Goal: Task Accomplishment & Management: Manage account settings

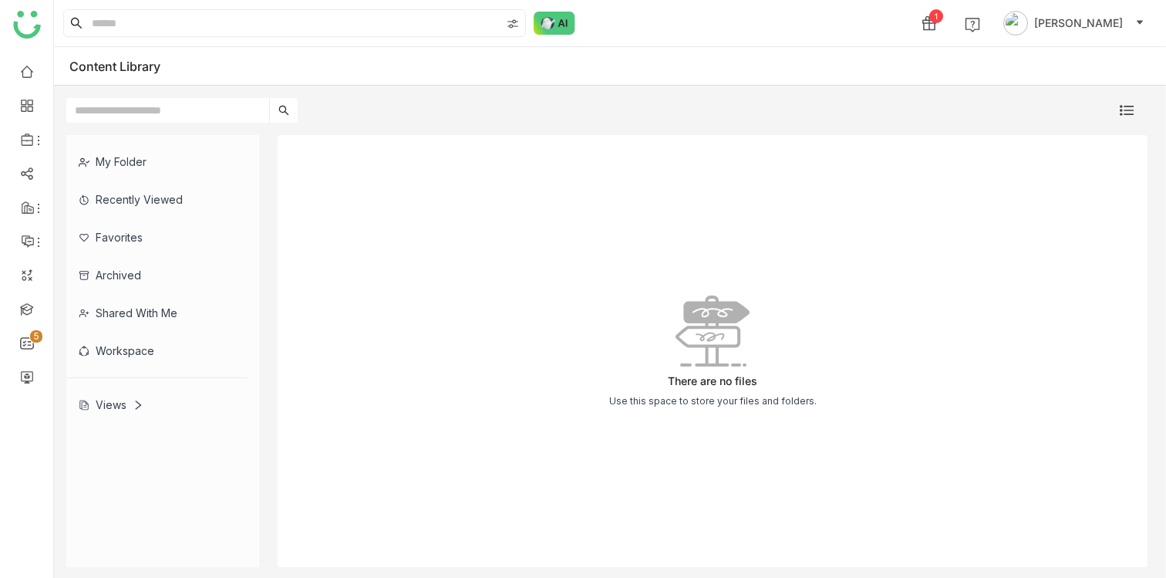
click at [425, 326] on div "There are no files Use this space to store your files and folders." at bounding box center [713, 351] width 870 height 432
click at [124, 169] on div "My Folder" at bounding box center [156, 162] width 181 height 38
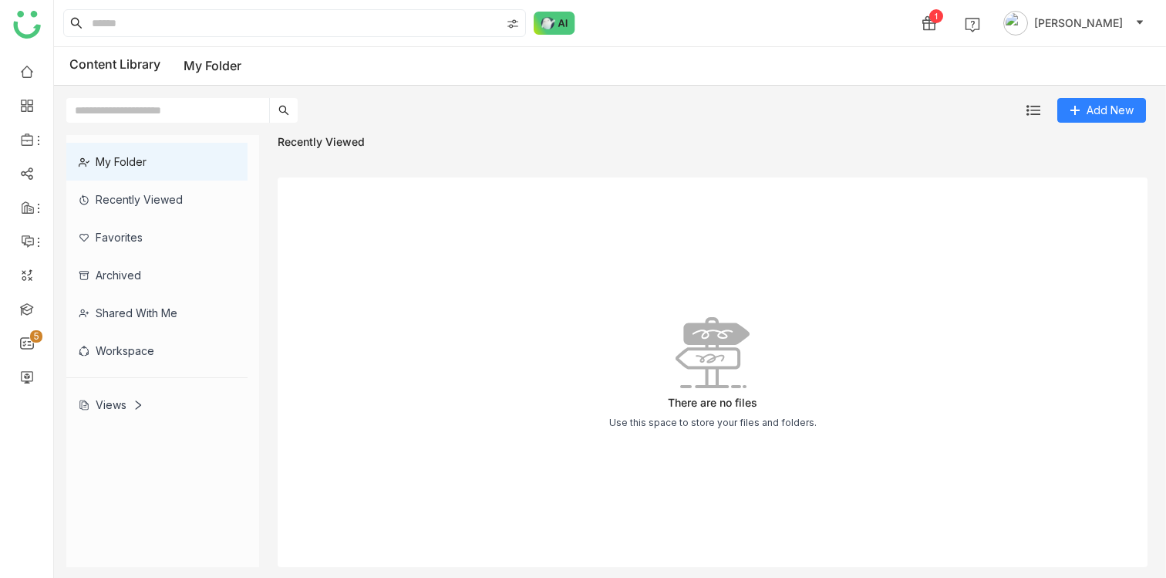
click at [154, 210] on div "Recently Viewed" at bounding box center [156, 199] width 181 height 38
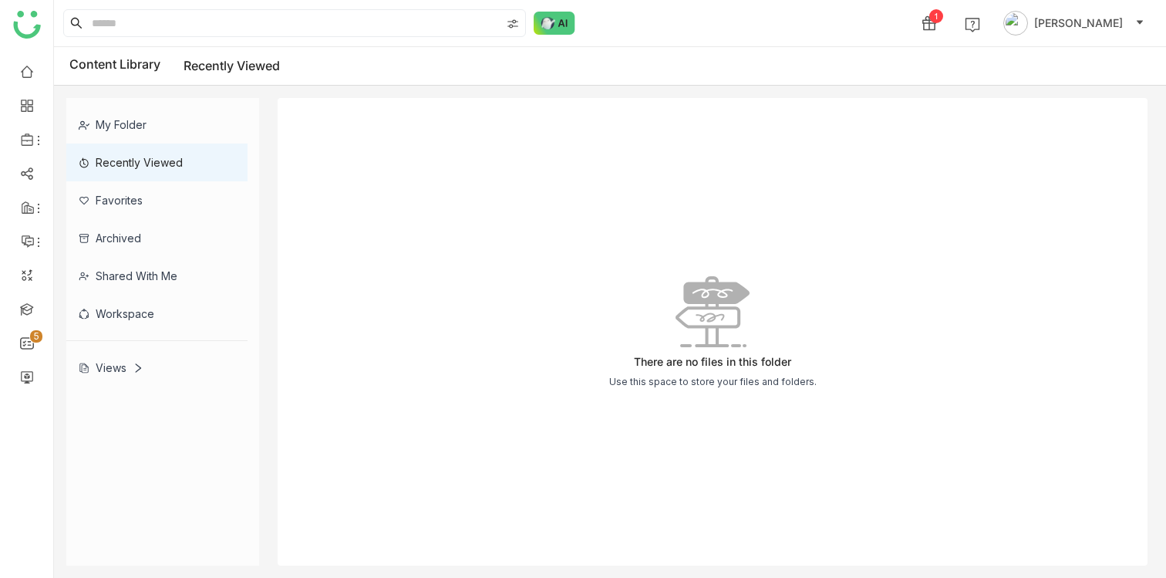
click at [130, 370] on div "Views" at bounding box center [111, 367] width 65 height 13
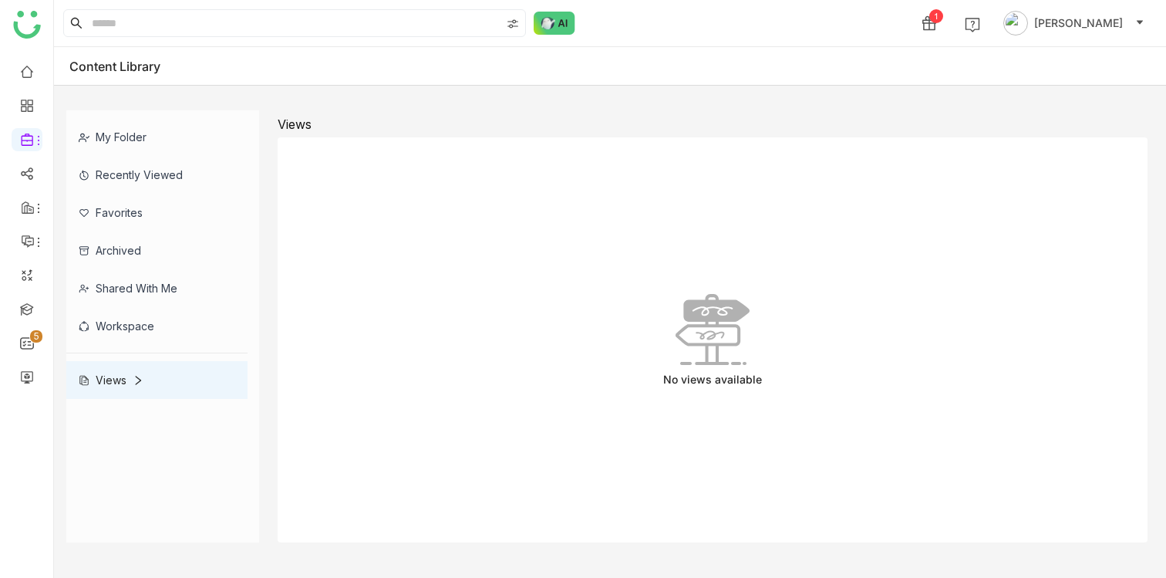
click at [128, 383] on div "Views" at bounding box center [111, 379] width 65 height 13
click at [130, 379] on div "Views" at bounding box center [111, 379] width 65 height 13
click at [137, 319] on div "Workspace" at bounding box center [156, 326] width 181 height 38
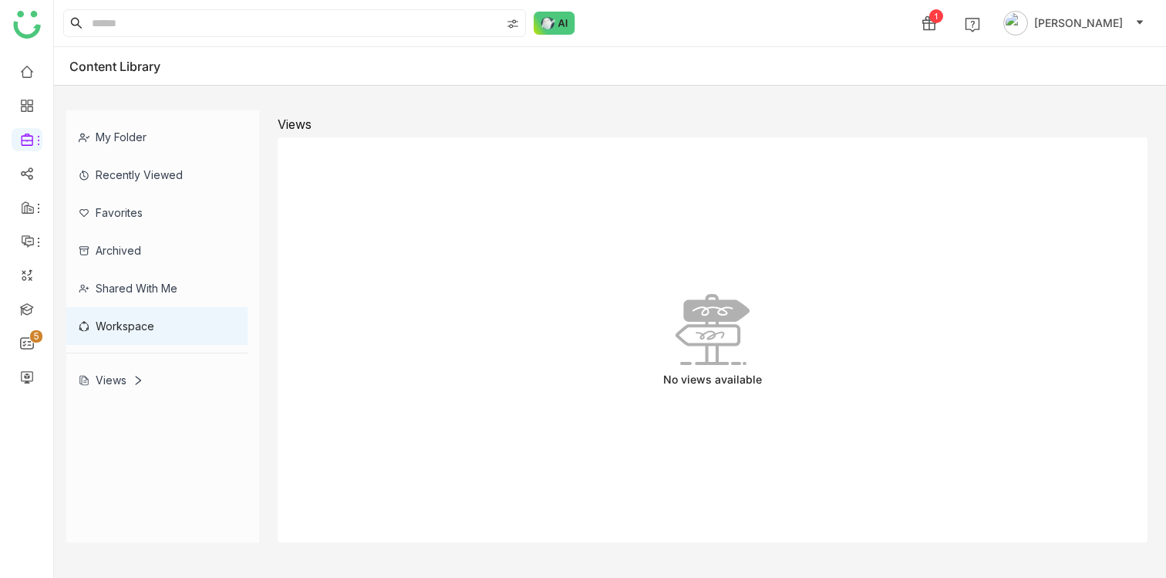
click at [140, 335] on div "Workspace" at bounding box center [156, 326] width 181 height 38
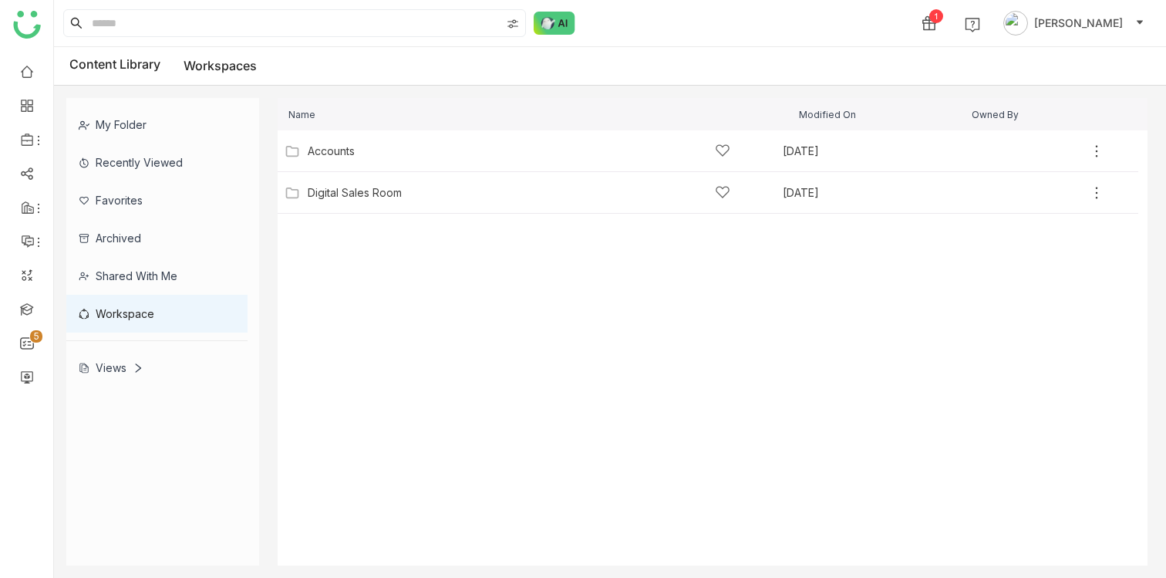
click at [126, 349] on div "Views" at bounding box center [156, 368] width 181 height 38
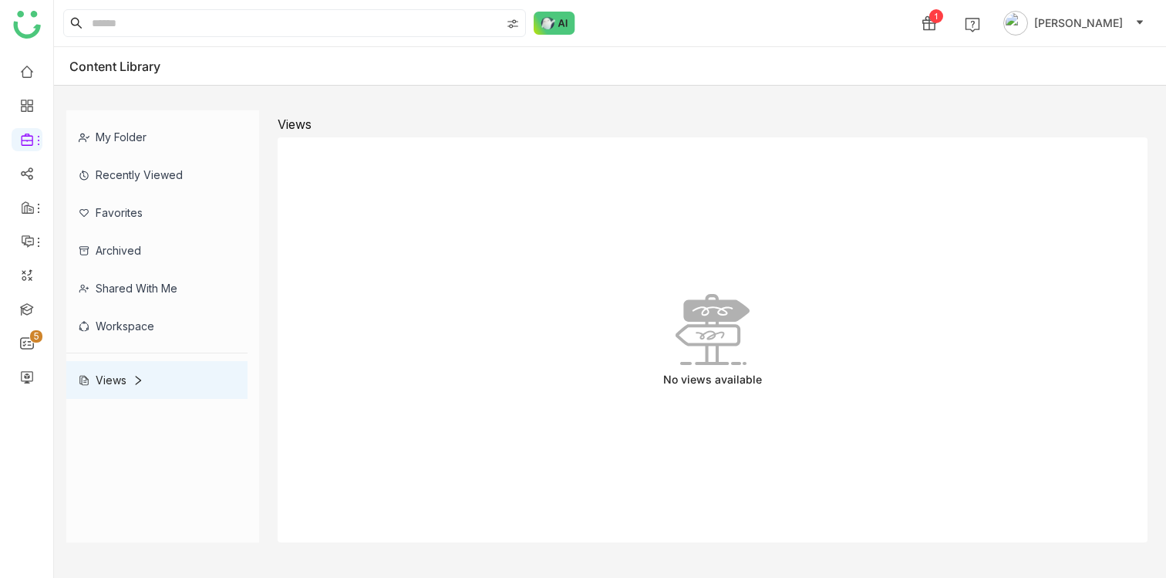
click at [126, 366] on div "Views" at bounding box center [156, 380] width 181 height 38
click at [126, 395] on div "Views" at bounding box center [156, 380] width 181 height 38
click at [126, 389] on div "Views" at bounding box center [156, 380] width 181 height 38
click at [127, 377] on div "Views" at bounding box center [111, 379] width 65 height 13
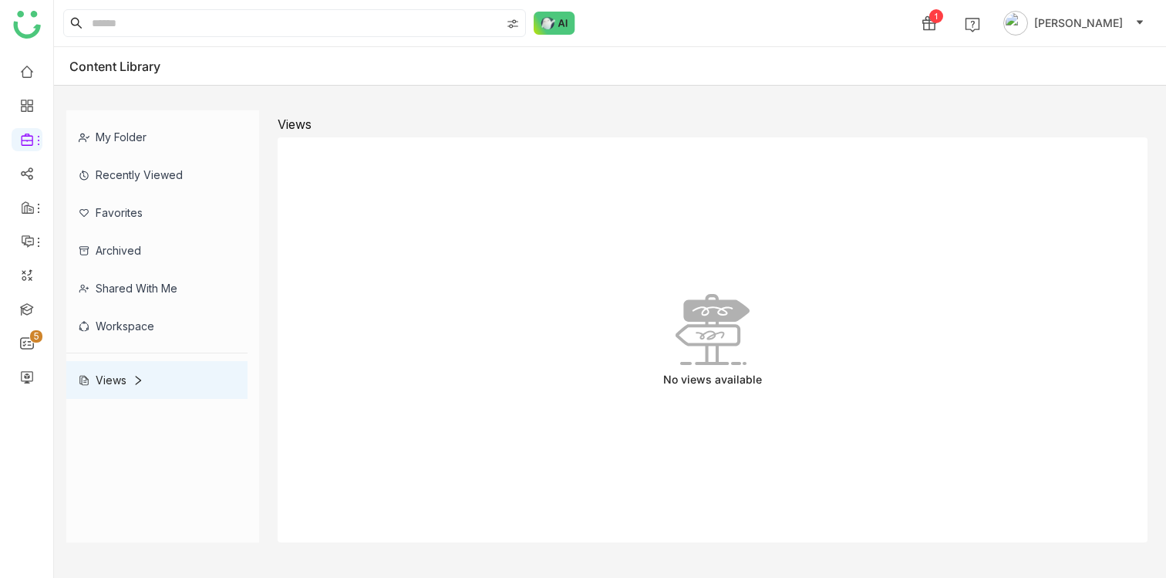
click at [135, 375] on icon at bounding box center [138, 380] width 11 height 11
click at [174, 378] on div "Views" at bounding box center [156, 380] width 181 height 38
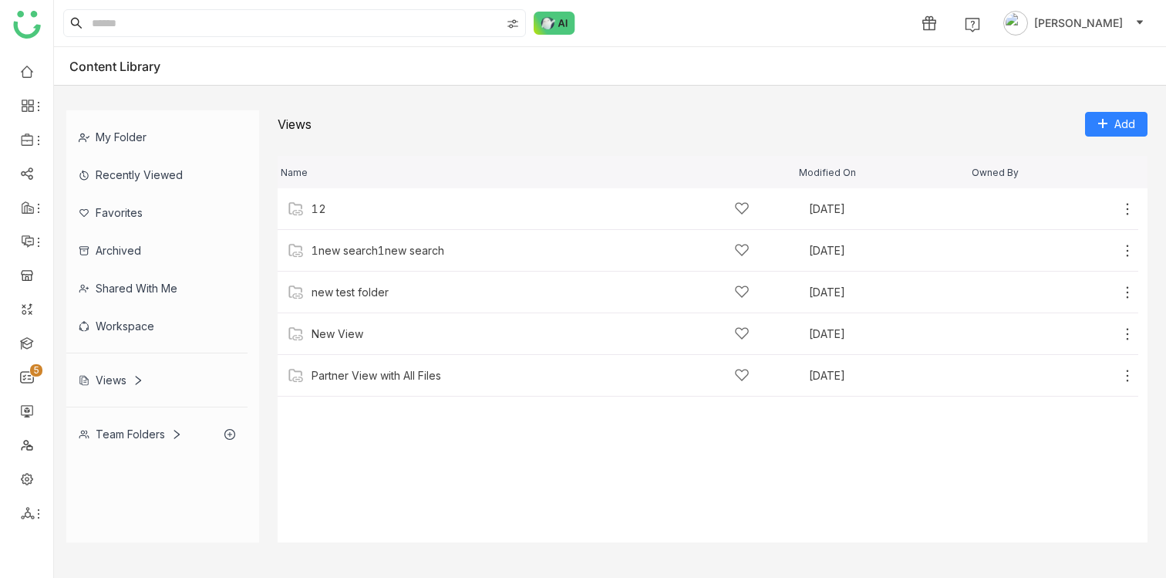
click at [141, 422] on div "Team Folders" at bounding box center [156, 434] width 181 height 38
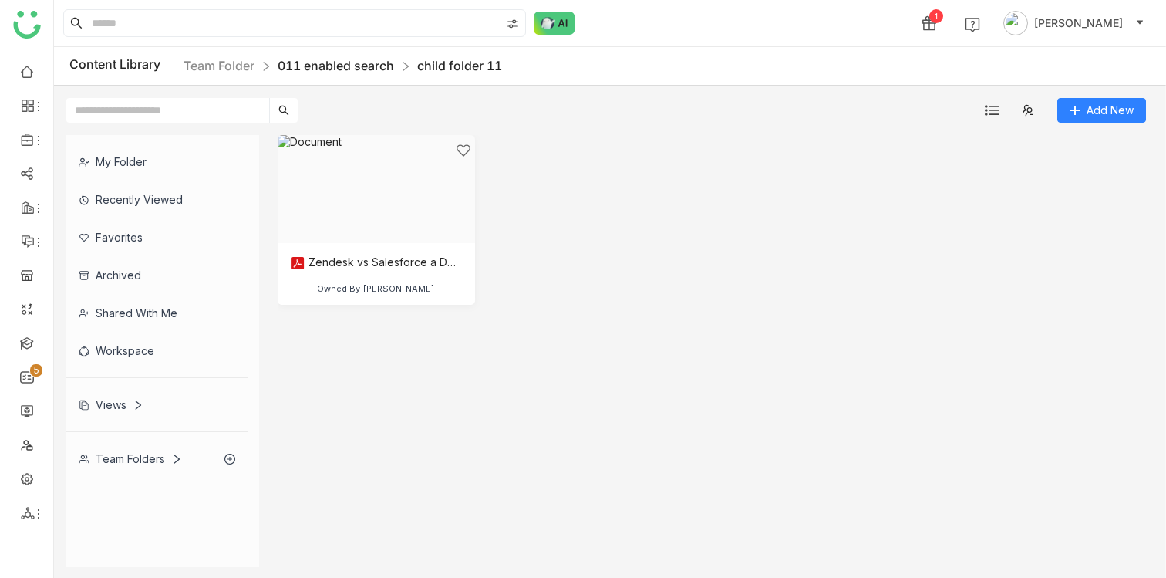
click at [349, 69] on link "011 enabled search" at bounding box center [336, 65] width 116 height 15
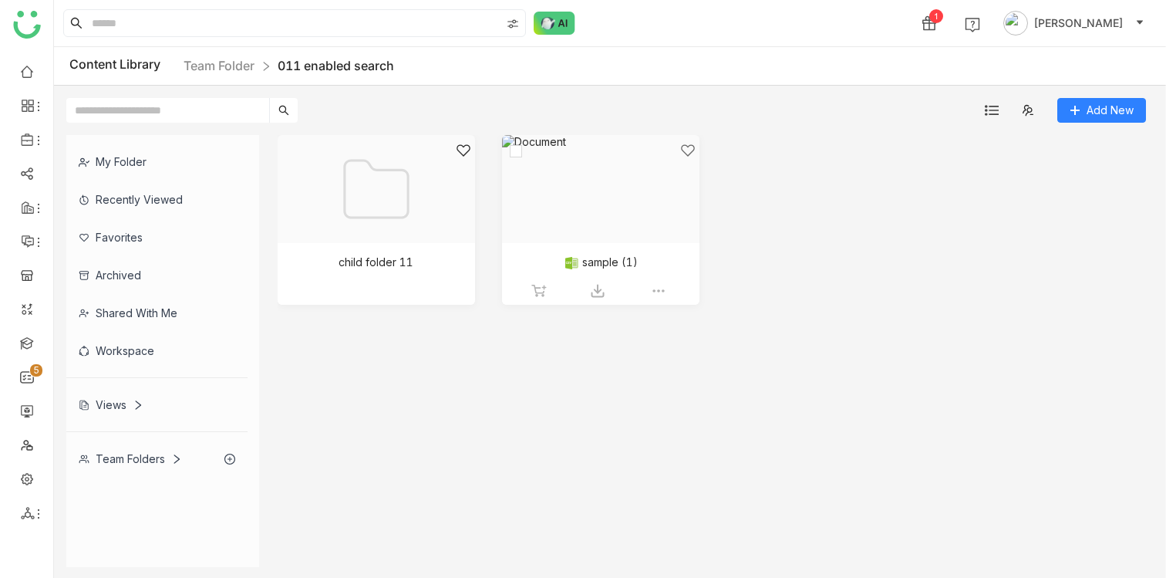
click at [591, 231] on div at bounding box center [595, 208] width 171 height 131
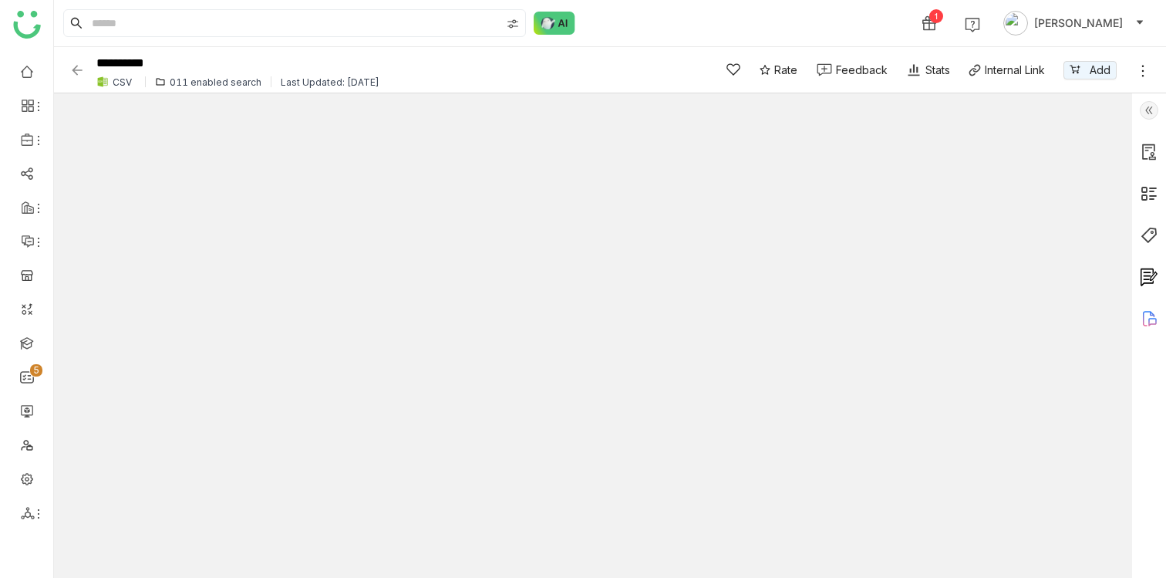
click at [77, 66] on img at bounding box center [76, 69] width 15 height 15
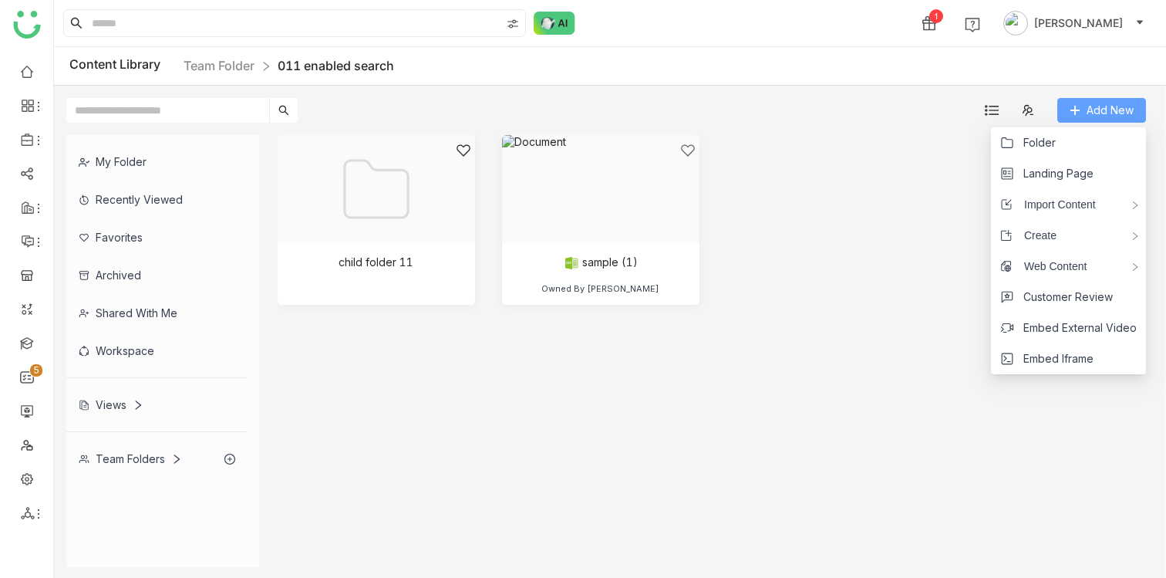
click at [1114, 107] on span "Add New" at bounding box center [1110, 110] width 47 height 17
click at [1050, 141] on span "Folder" at bounding box center [1039, 142] width 32 height 17
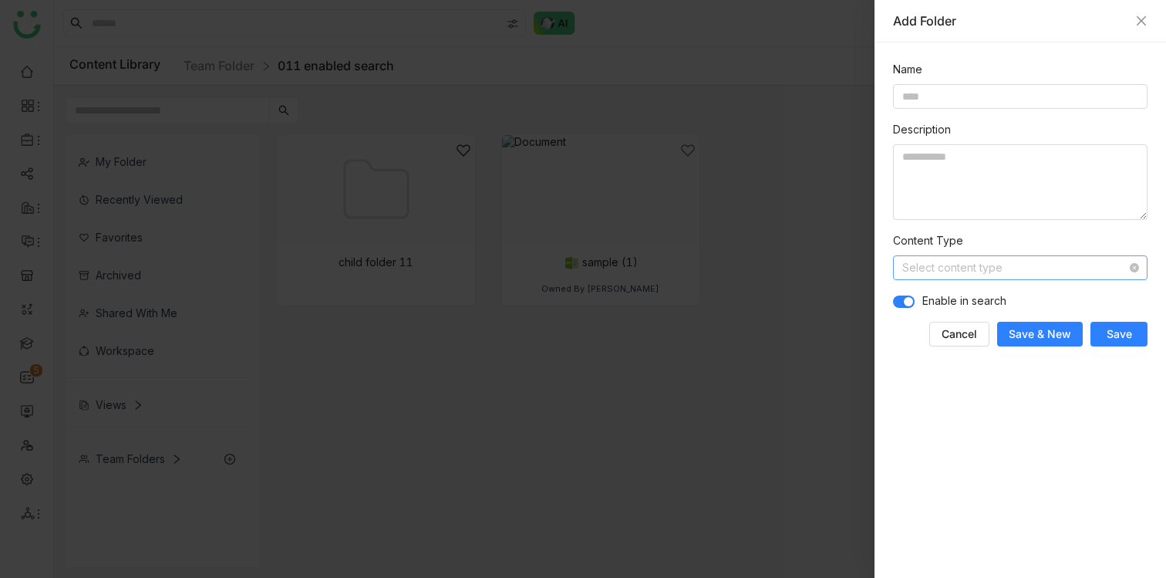
click at [975, 274] on input at bounding box center [1014, 267] width 225 height 23
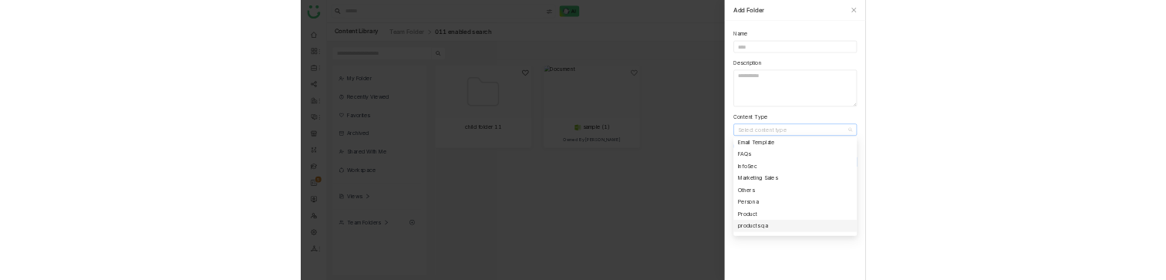
scroll to position [84, 0]
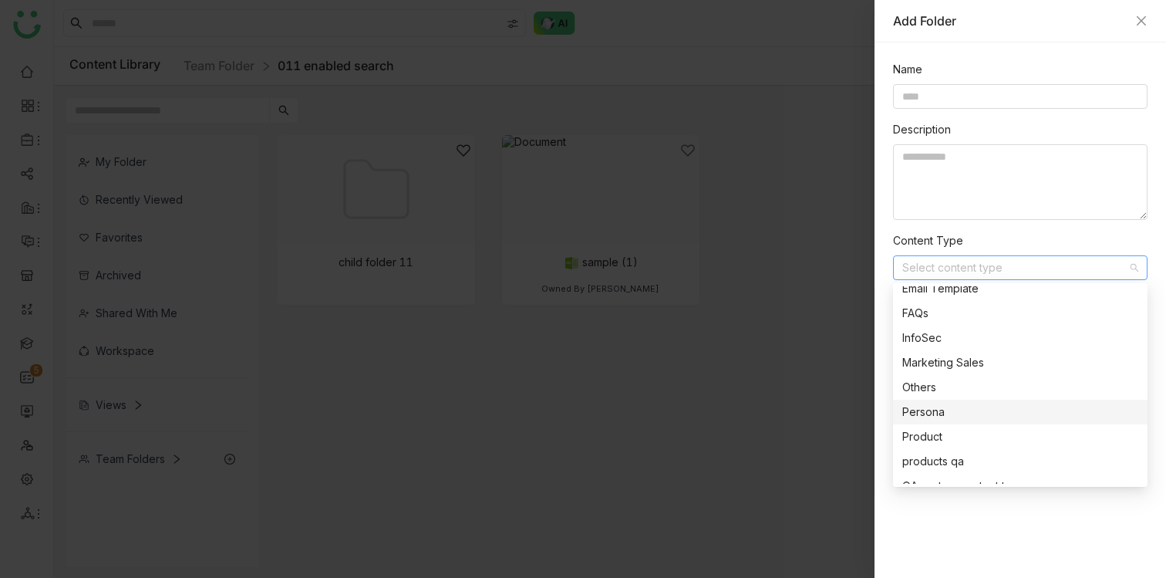
click at [595, 423] on div at bounding box center [583, 289] width 1166 height 578
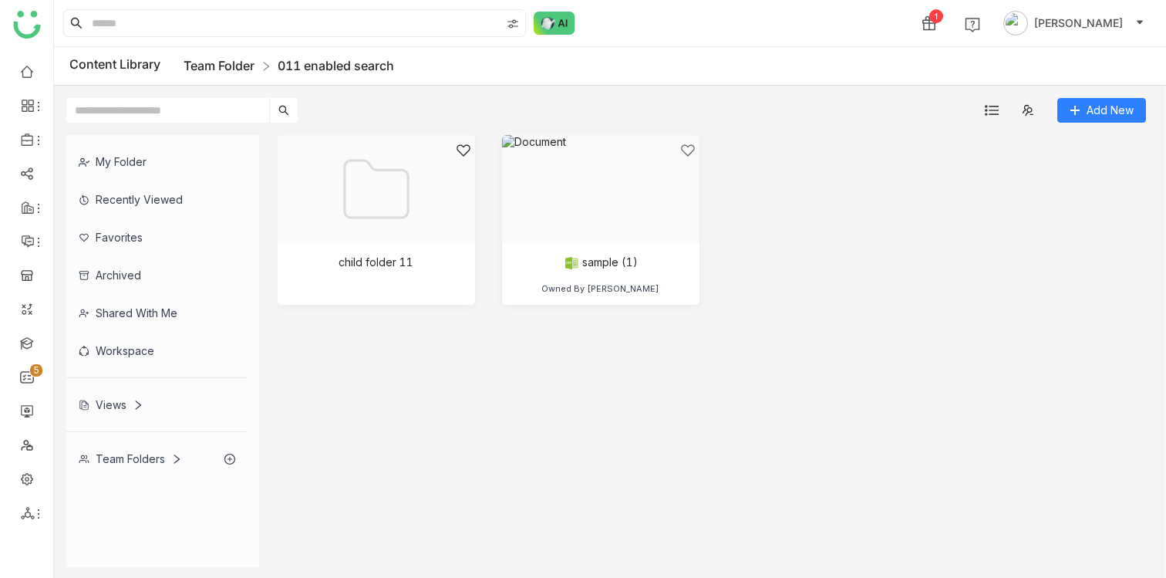
click at [206, 72] on link "Team Folder" at bounding box center [219, 65] width 71 height 15
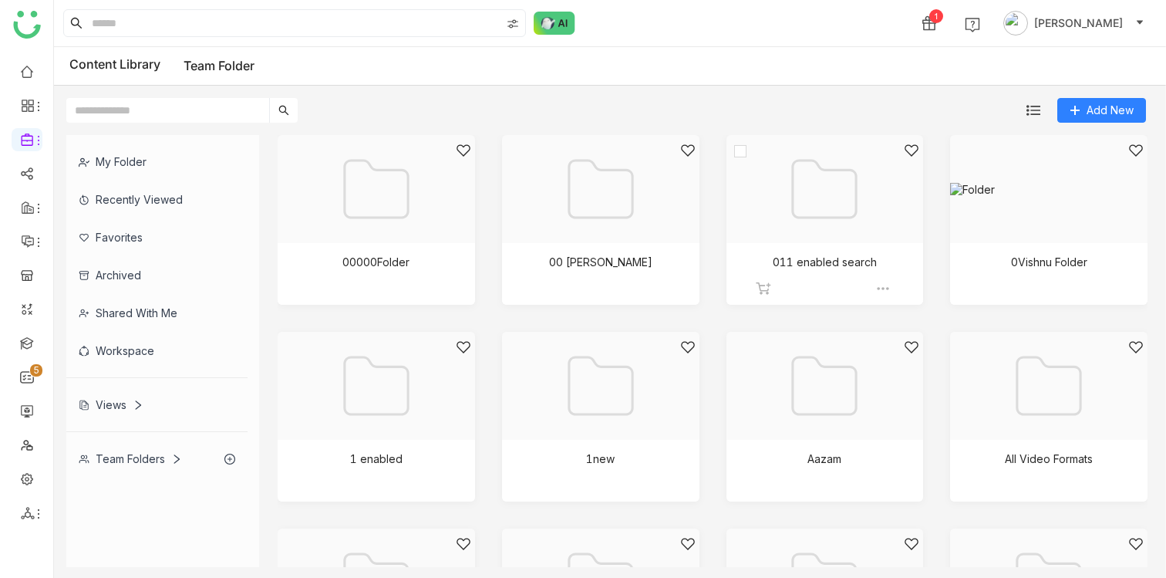
click at [891, 290] on div at bounding box center [884, 288] width 19 height 15
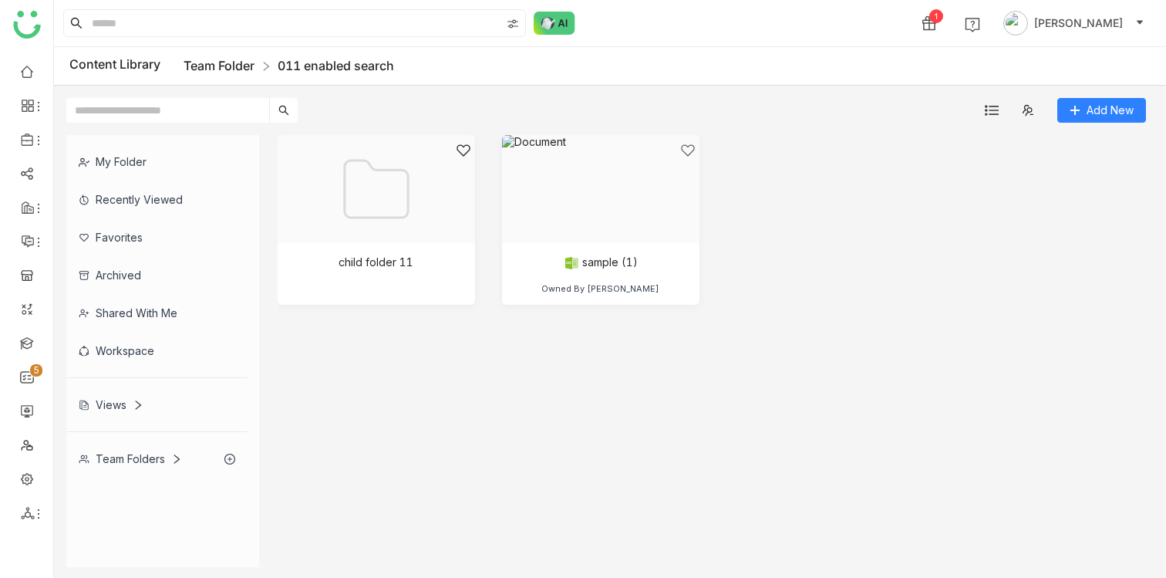
click at [218, 63] on link "Team Folder" at bounding box center [219, 65] width 71 height 15
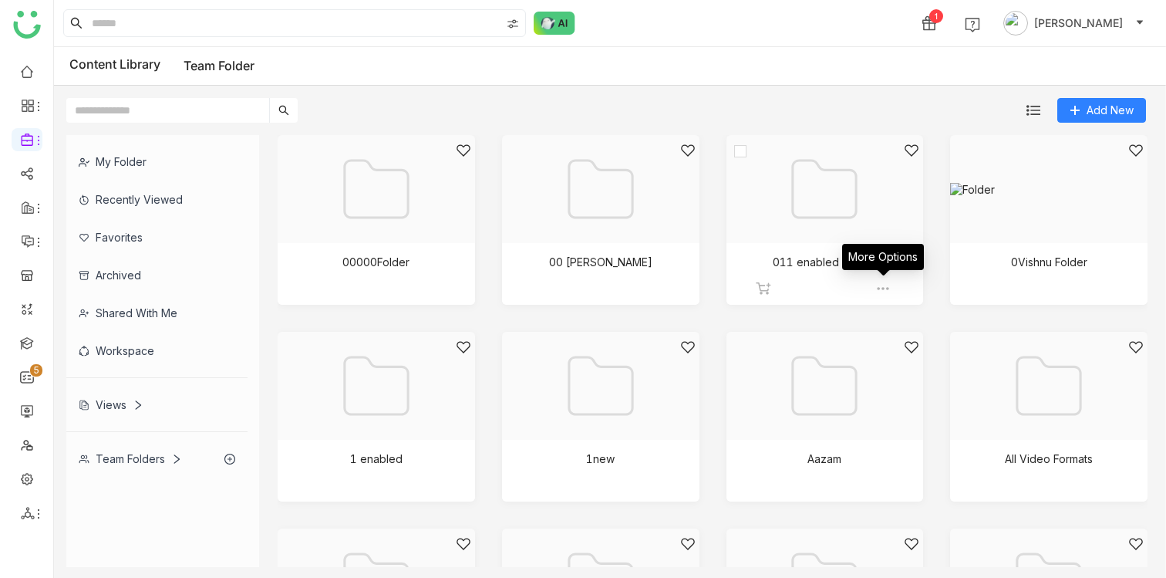
click at [884, 286] on img at bounding box center [882, 288] width 15 height 15
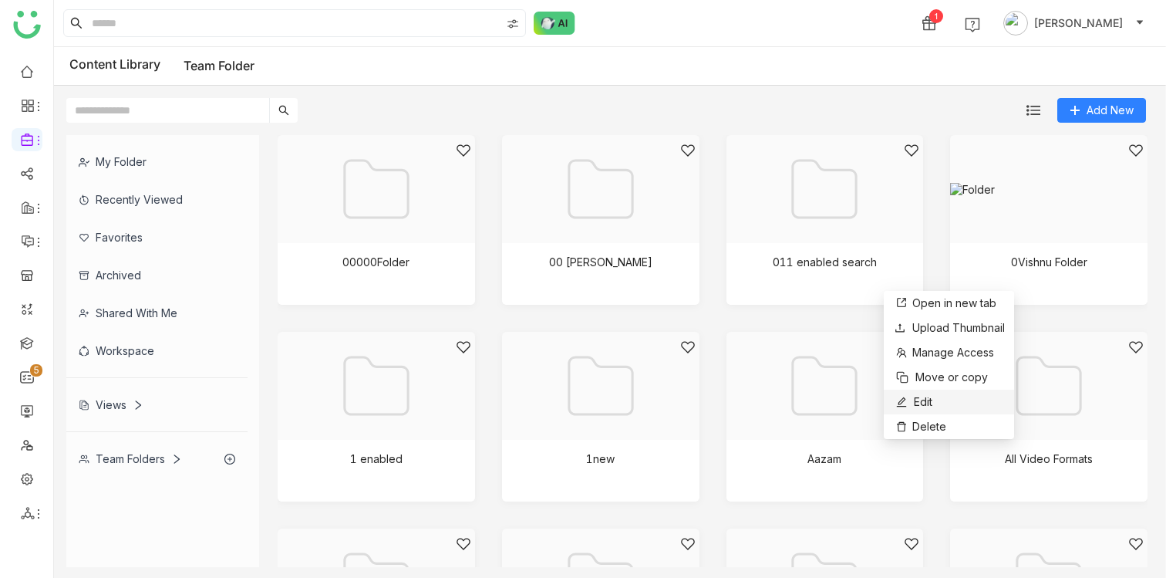
click at [923, 400] on span "Edit" at bounding box center [923, 401] width 19 height 17
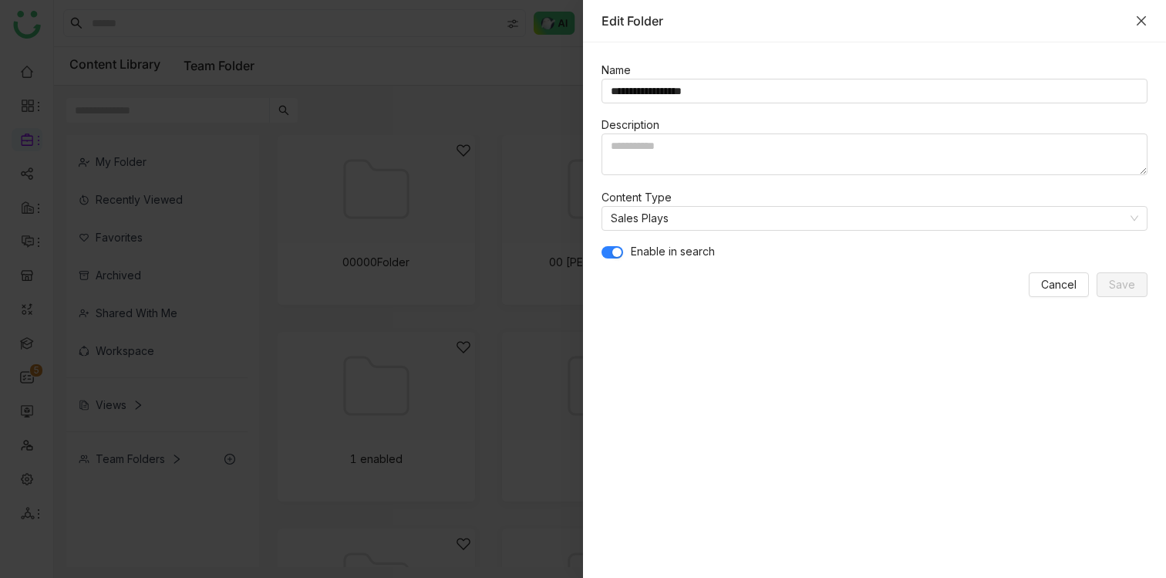
click at [1141, 20] on icon "Close" at bounding box center [1141, 20] width 9 height 9
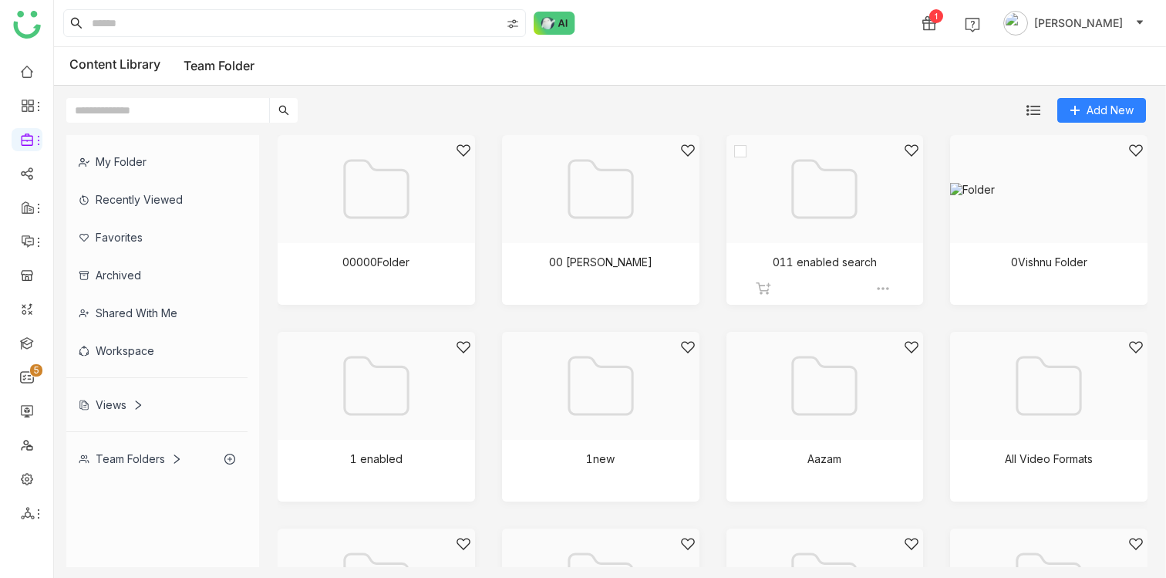
click at [830, 221] on div at bounding box center [819, 208] width 171 height 131
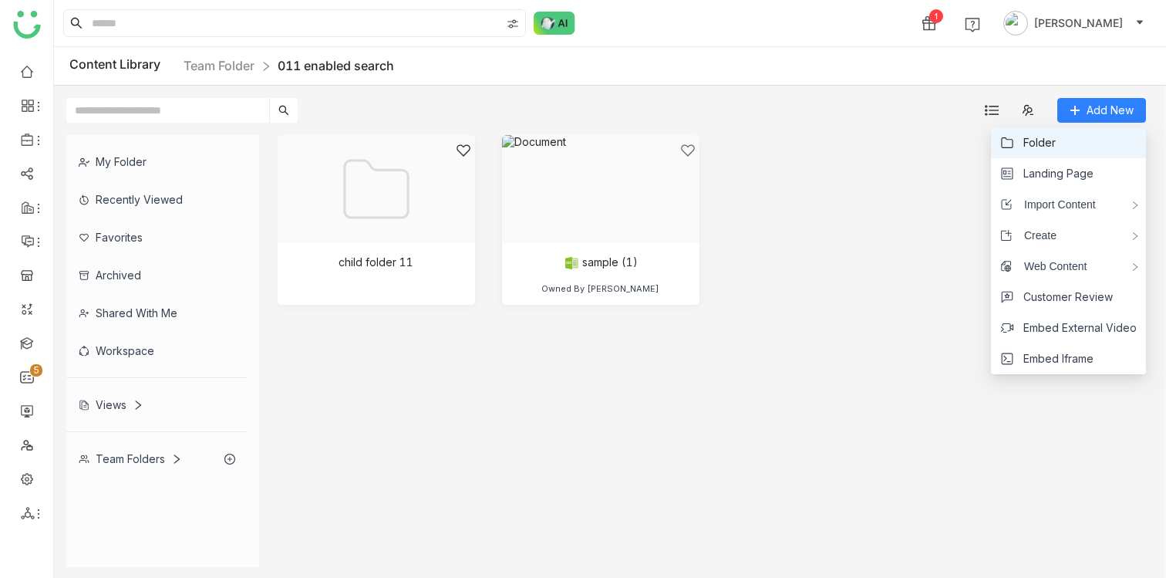
click at [1073, 145] on li "Folder" at bounding box center [1068, 142] width 155 height 31
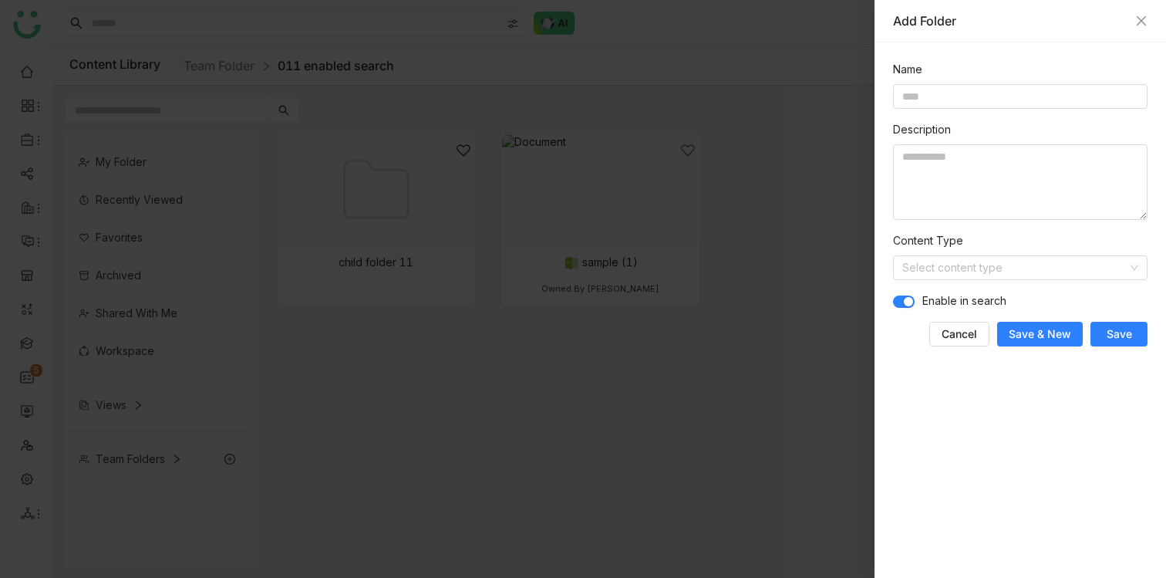
click at [932, 283] on form "Name Description Content Type Select content type Enable in search Cancel Save …" at bounding box center [1020, 203] width 254 height 285
click at [932, 267] on input at bounding box center [1014, 267] width 225 height 23
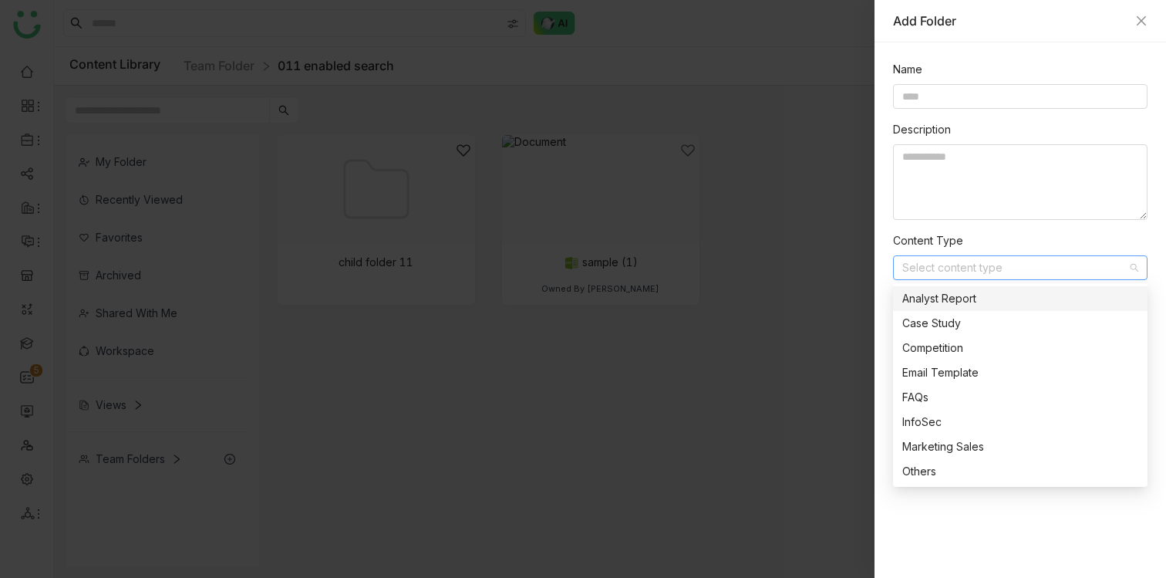
click at [875, 241] on div "Name Description Content Type Select content type Enable in search Cancel Save …" at bounding box center [1021, 309] width 292 height 535
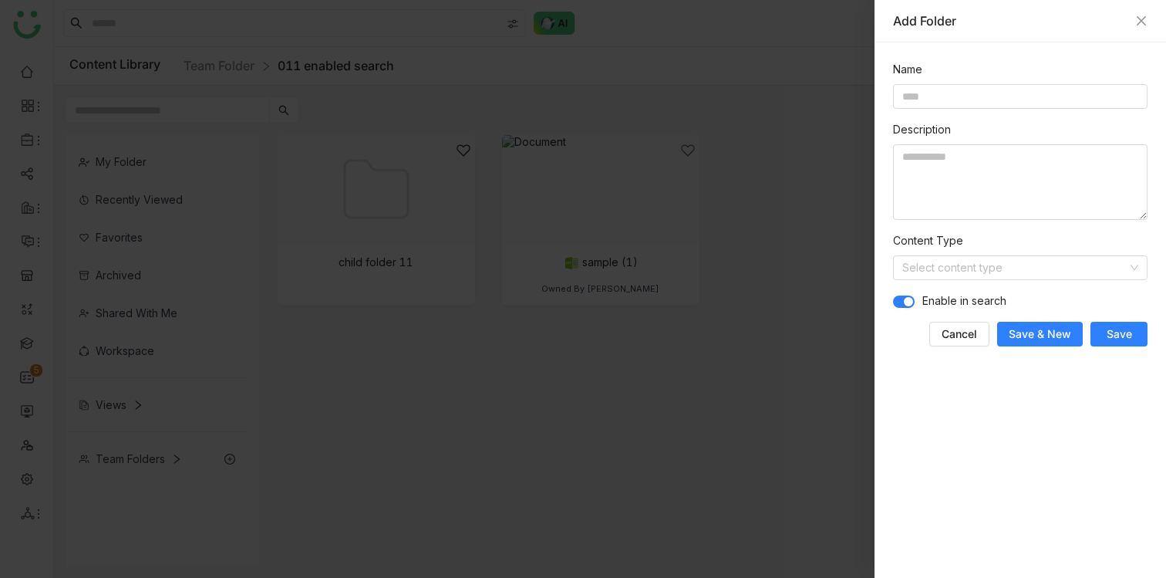
click at [725, 376] on div at bounding box center [583, 289] width 1166 height 578
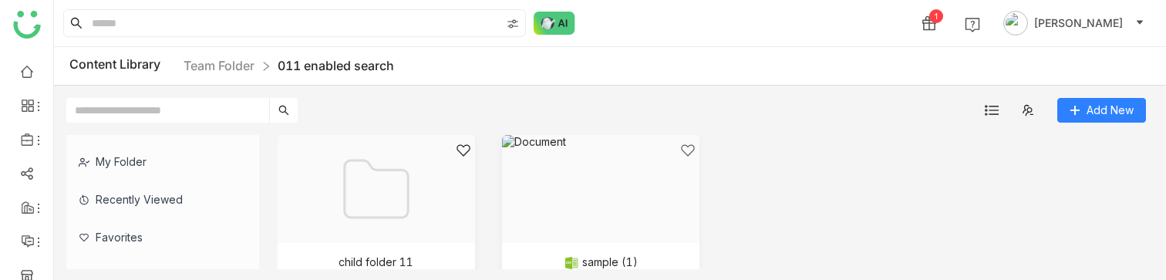
click at [810, 191] on div "child folder 11 sample (1) Owned By [PERSON_NAME]" at bounding box center [713, 231] width 870 height 193
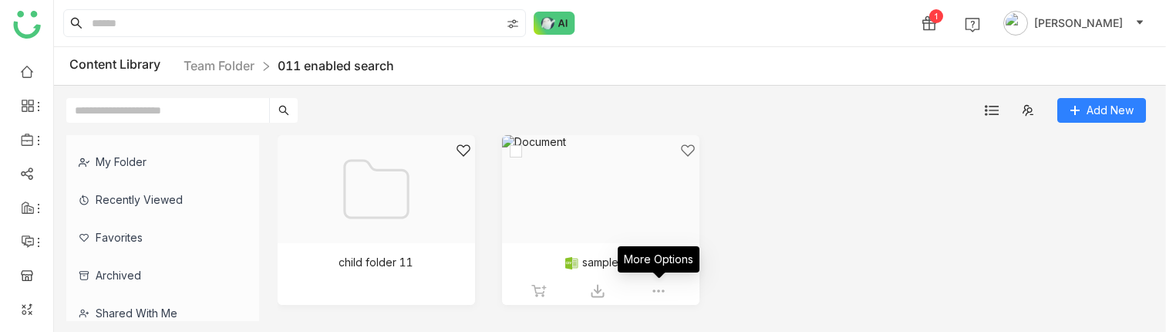
click at [659, 291] on img at bounding box center [658, 290] width 15 height 15
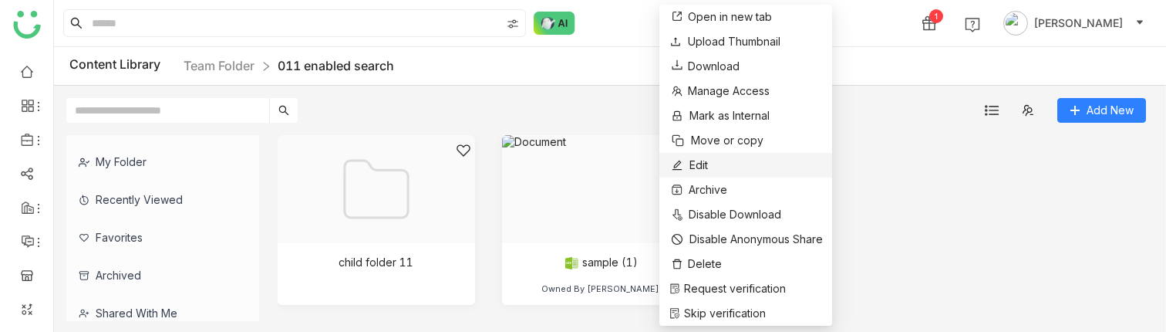
click at [732, 167] on li "Edit" at bounding box center [745, 165] width 173 height 25
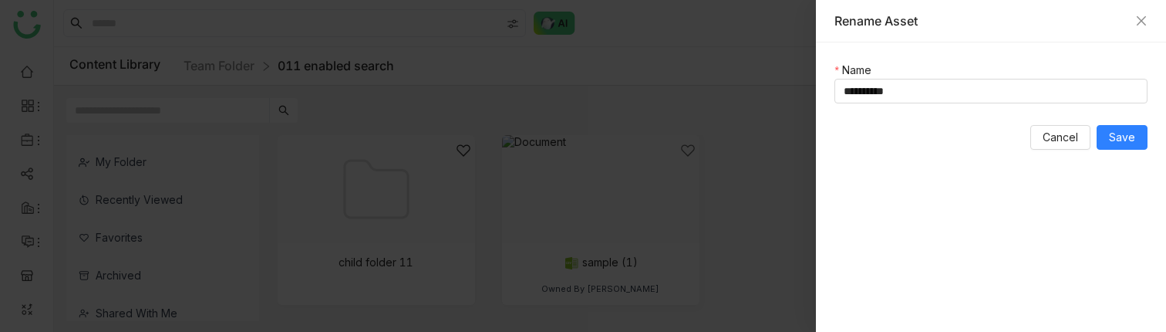
click at [1150, 16] on div "Rename Asset" at bounding box center [991, 21] width 350 height 42
click at [1139, 16] on icon "Close" at bounding box center [1141, 21] width 12 height 12
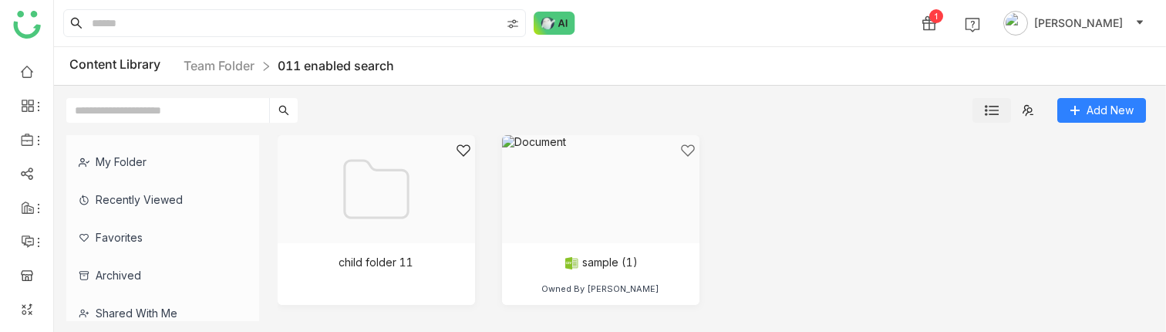
click at [989, 114] on img at bounding box center [992, 110] width 14 height 14
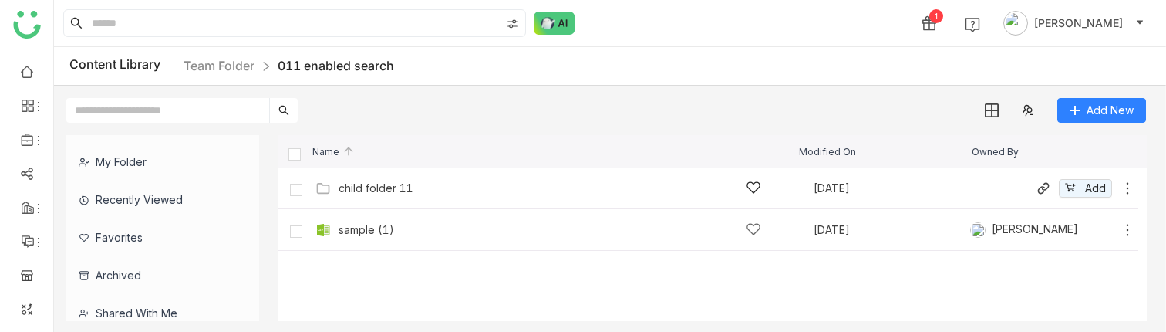
click at [1129, 184] on icon at bounding box center [1127, 187] width 15 height 15
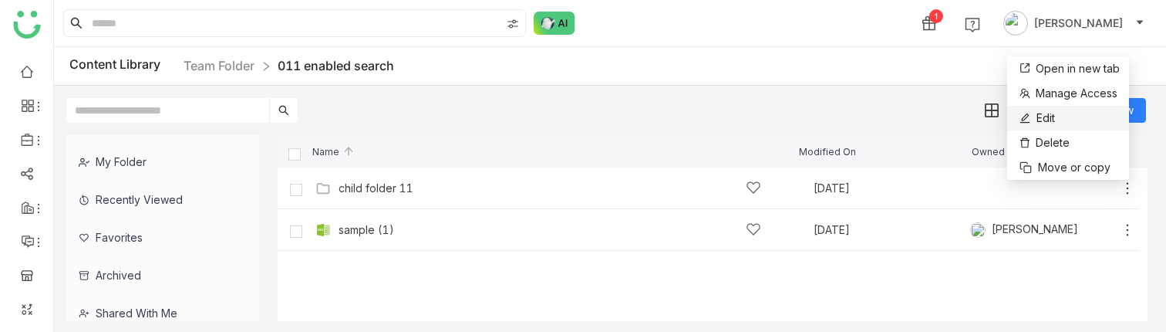
click at [1080, 123] on li "Edit" at bounding box center [1068, 118] width 122 height 25
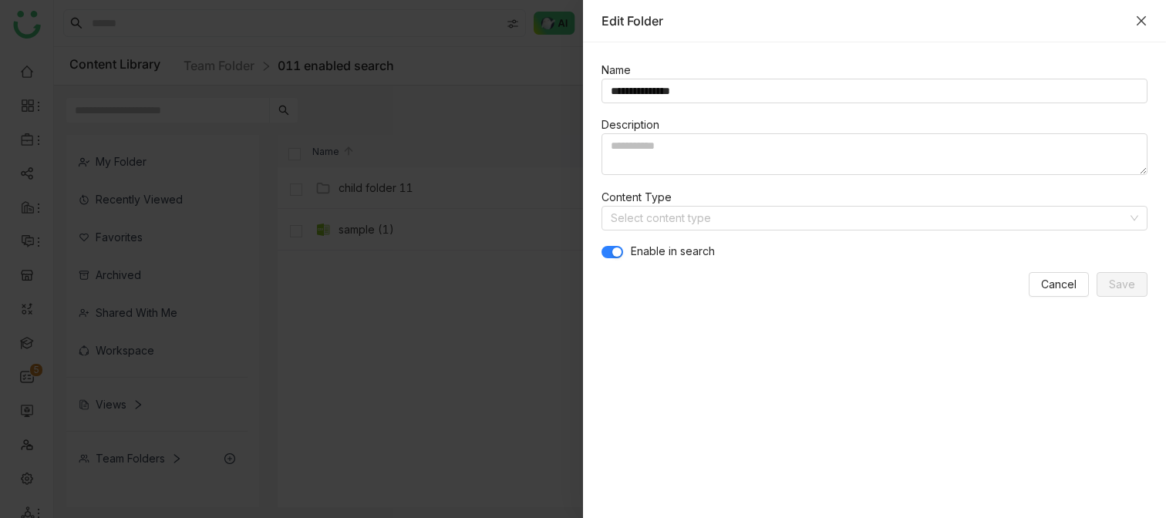
click at [1141, 23] on icon "Close" at bounding box center [1141, 21] width 12 height 12
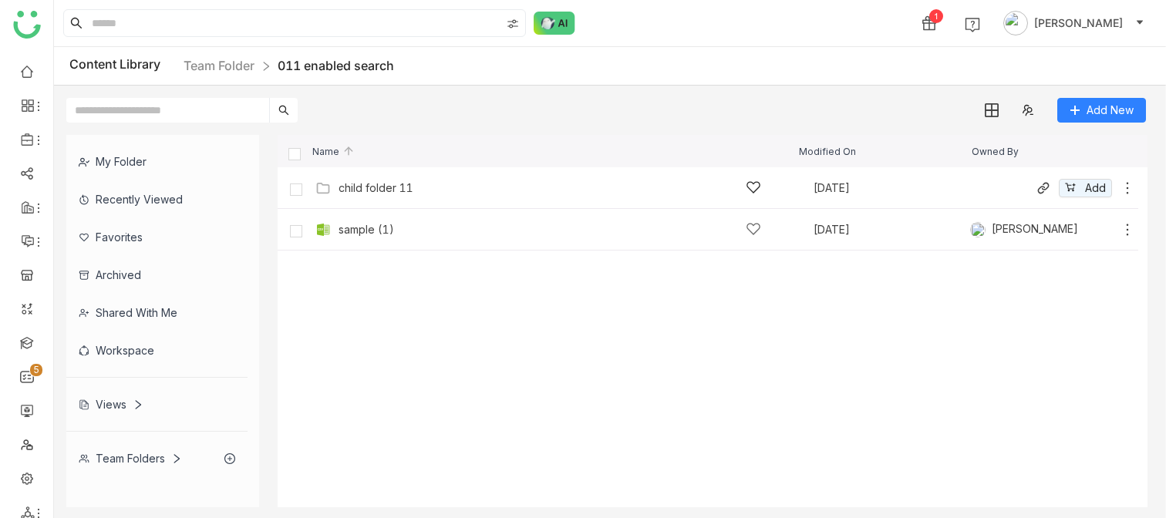
click at [1131, 186] on icon at bounding box center [1127, 187] width 15 height 15
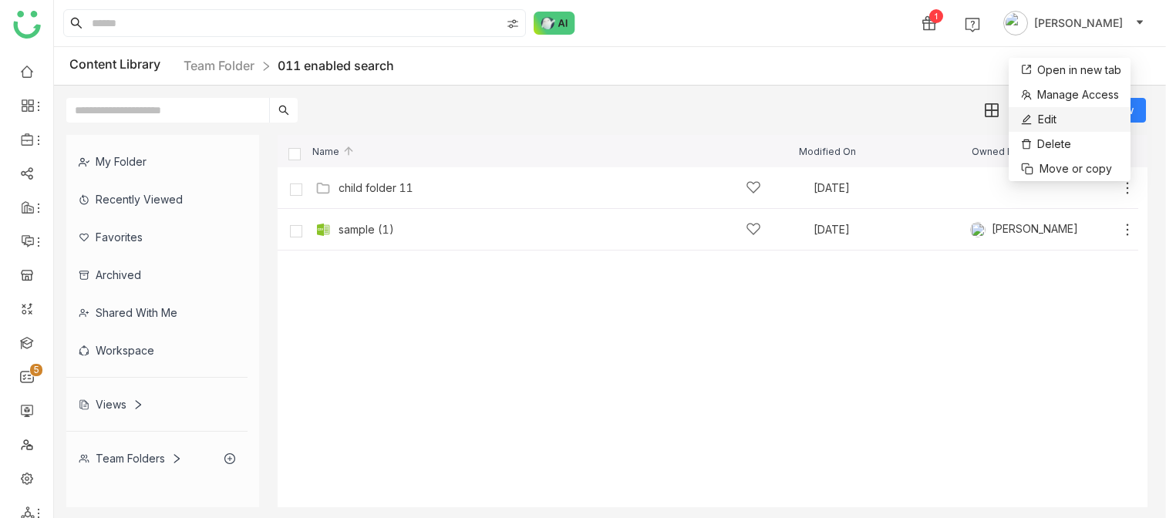
click at [1076, 120] on li "Edit" at bounding box center [1070, 119] width 122 height 25
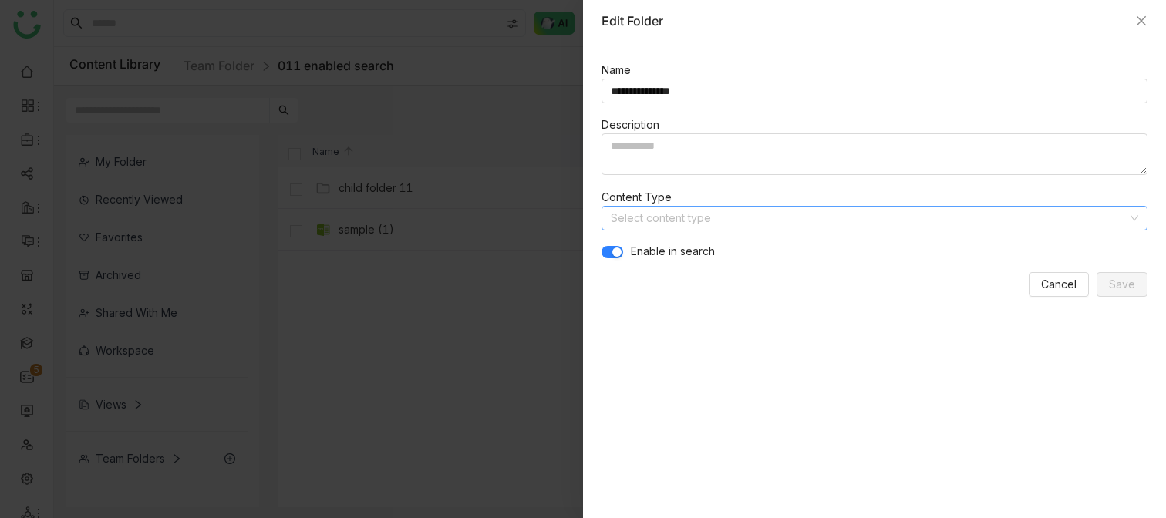
click at [770, 220] on input at bounding box center [869, 218] width 517 height 23
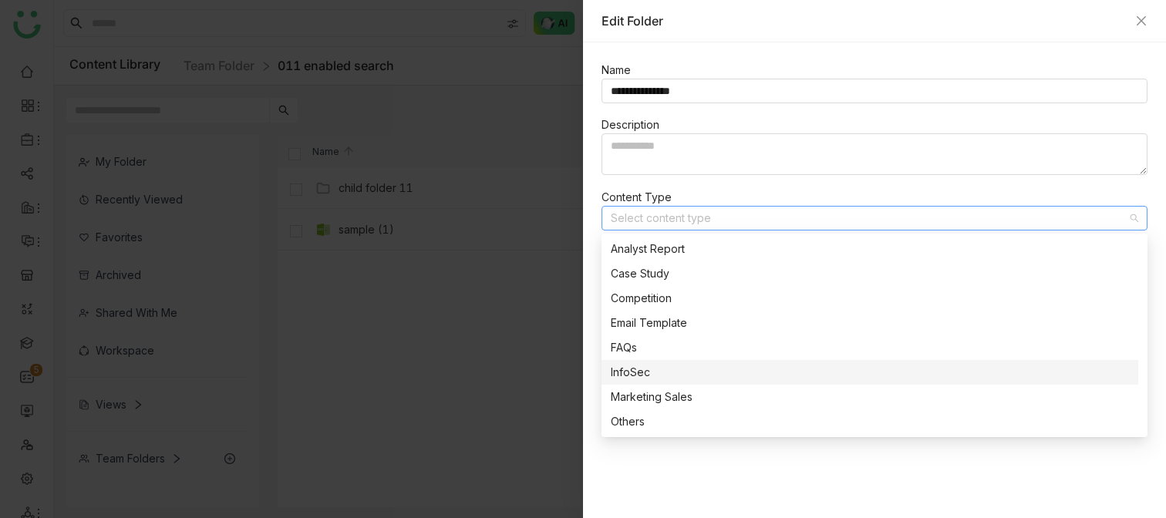
click at [470, 331] on div at bounding box center [583, 259] width 1166 height 518
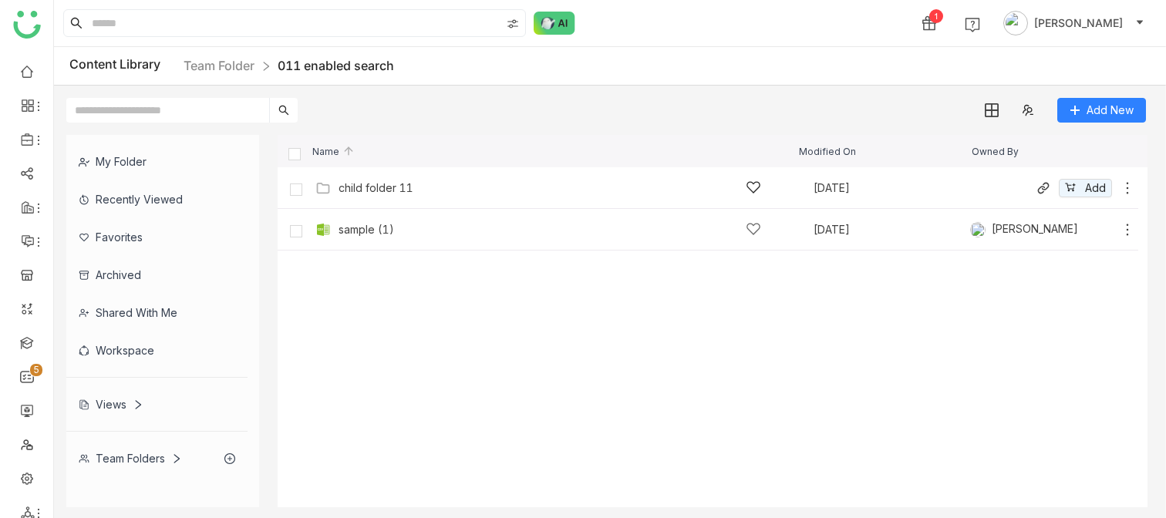
click at [1127, 184] on icon at bounding box center [1128, 188] width 2 height 12
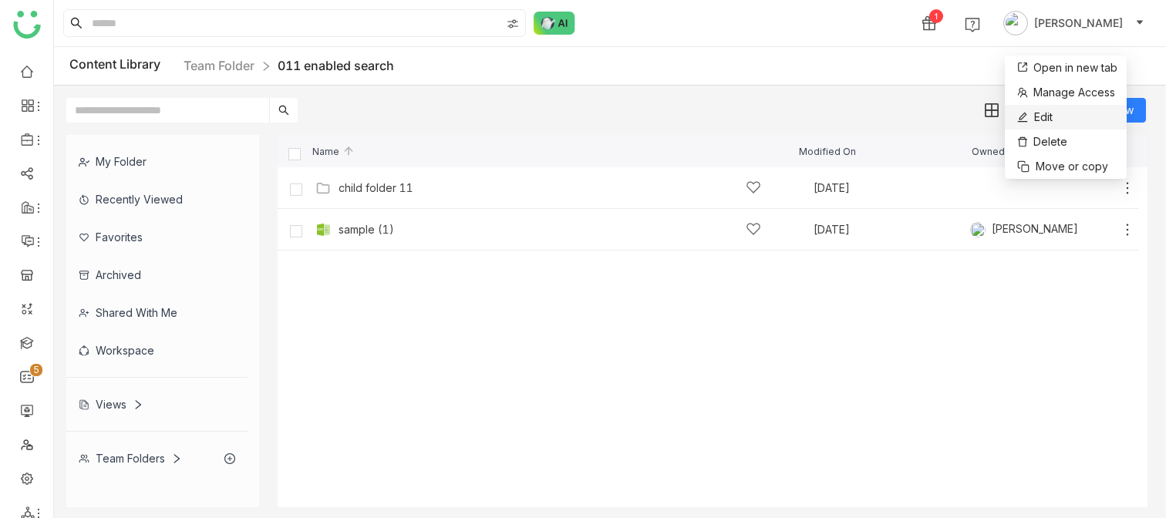
click at [1062, 120] on li "Edit" at bounding box center [1066, 117] width 122 height 25
